Goal: Navigation & Orientation: Go to known website

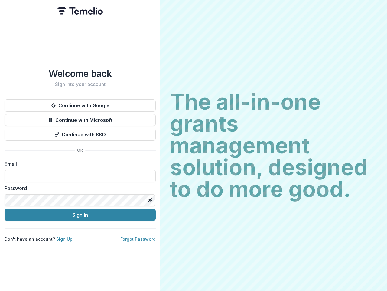
click at [194, 145] on h2 "The all-in-one grants management solution, designed to do more good." at bounding box center [274, 145] width 208 height 109
click at [80, 103] on button "Continue with Google" at bounding box center [80, 105] width 151 height 12
click at [80, 117] on button "Continue with Microsoft" at bounding box center [80, 120] width 151 height 12
click at [80, 132] on button "Continue with SSO" at bounding box center [80, 134] width 151 height 12
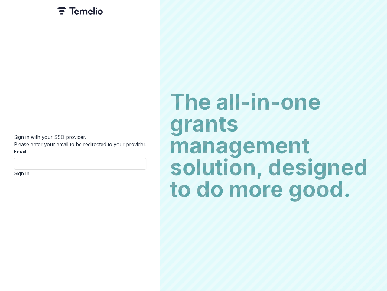
click at [150, 198] on div "Sign in with your SSO provider. Please enter your email to be redirected to you…" at bounding box center [80, 145] width 160 height 291
